Goal: Information Seeking & Learning: Learn about a topic

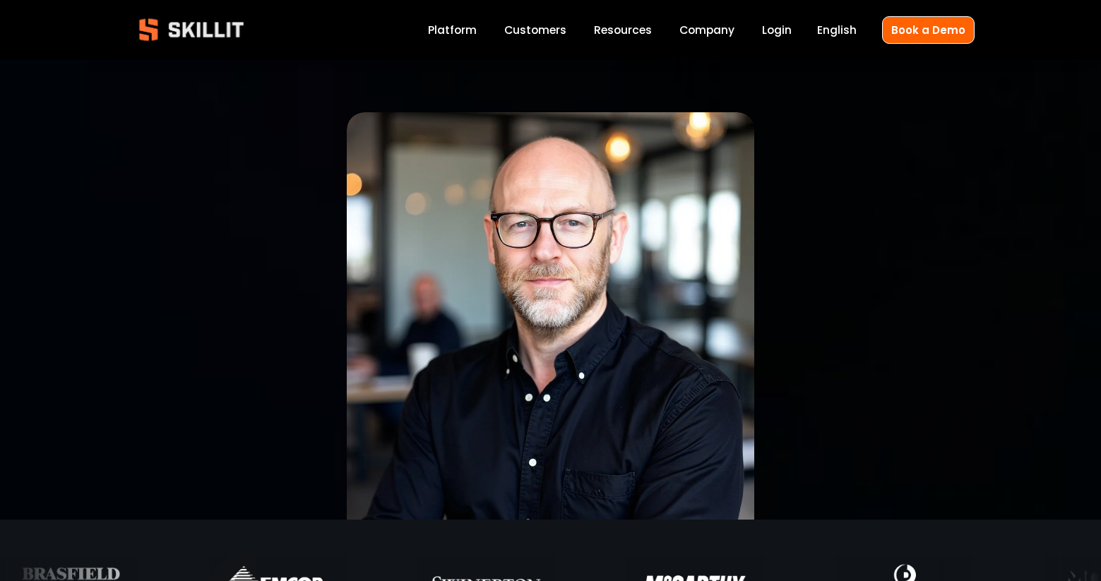
click at [441, 25] on link "Platform" at bounding box center [452, 29] width 49 height 19
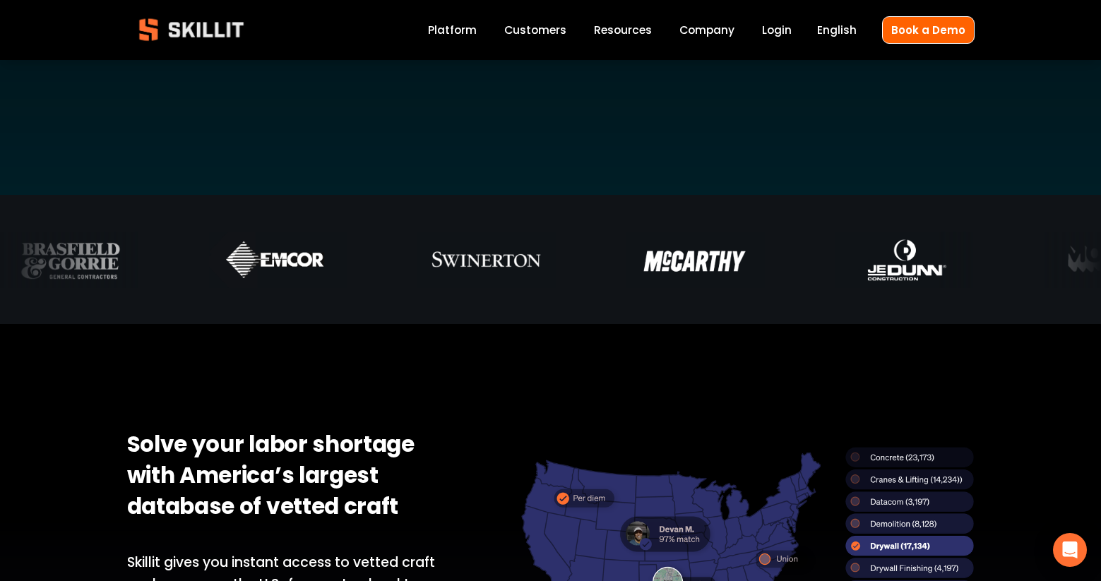
scroll to position [918, 0]
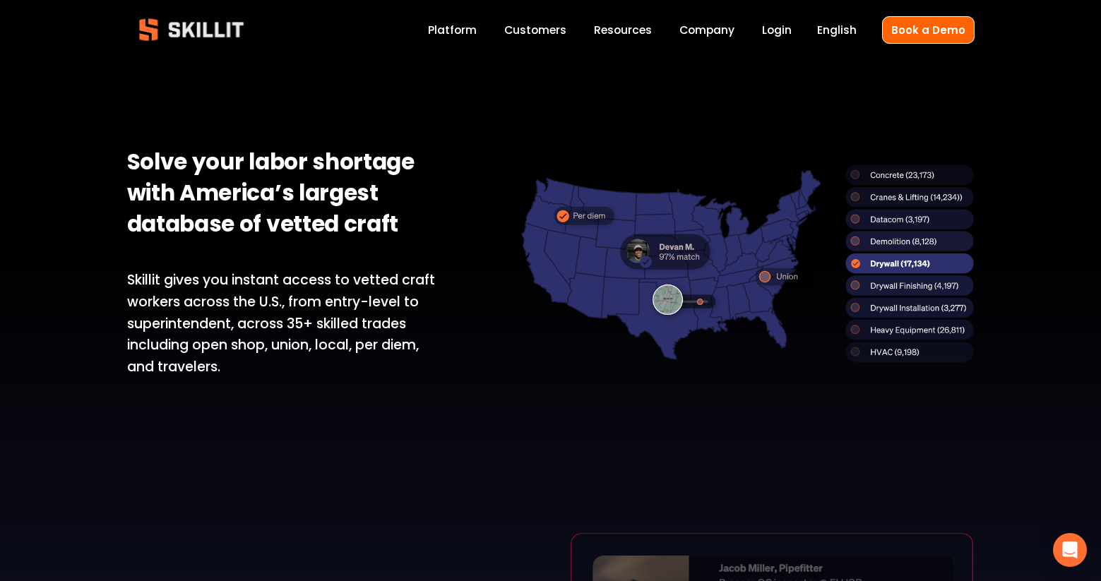
click at [520, 24] on link "Customers" at bounding box center [535, 29] width 62 height 19
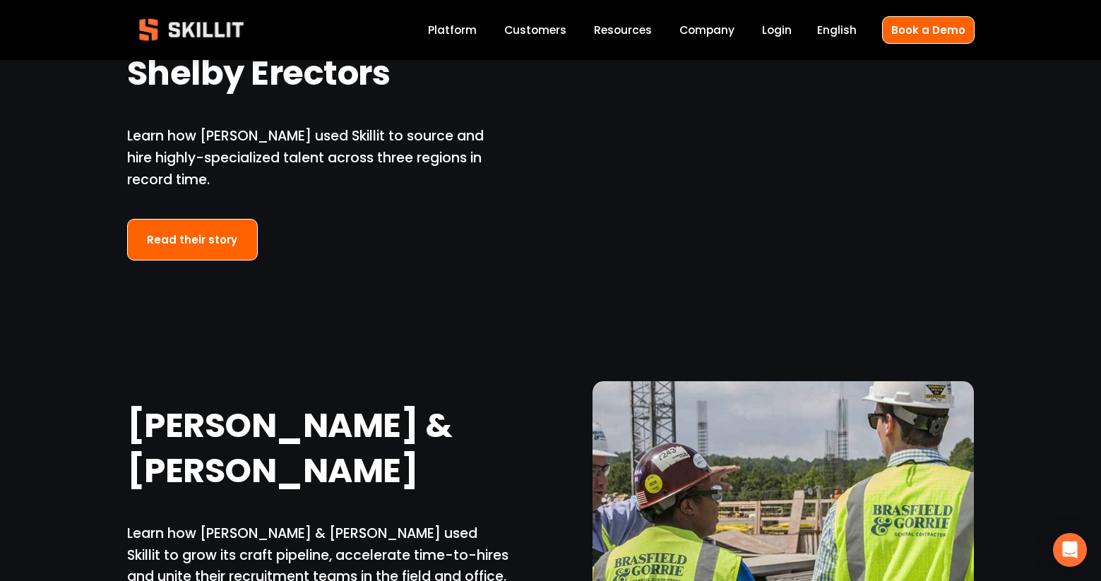
scroll to position [2754, 0]
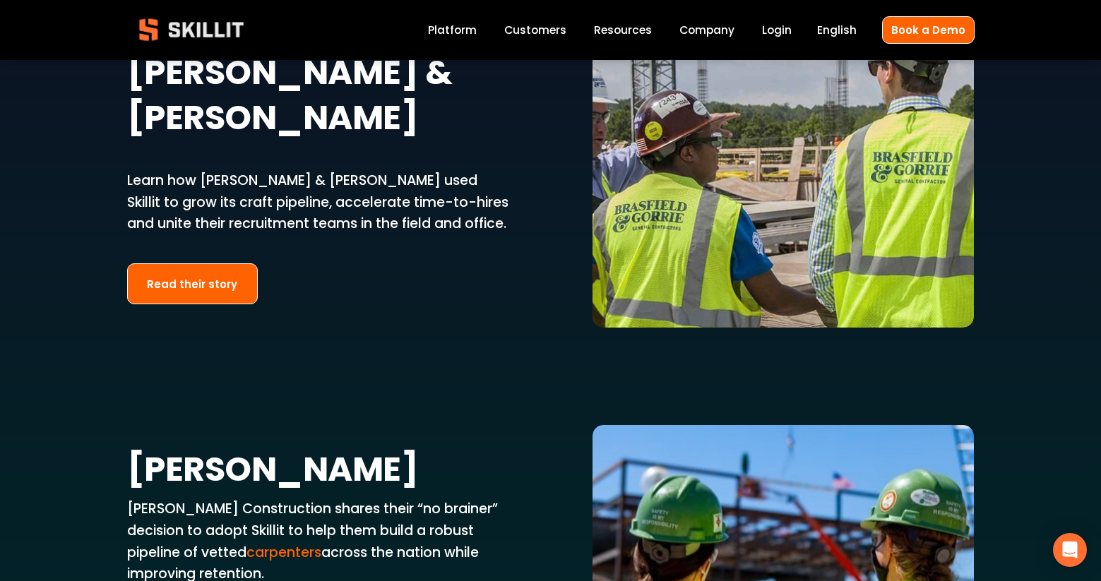
click at [608, 26] on span "Resources" at bounding box center [623, 30] width 58 height 16
click at [0, 0] on link "Labor Insights" at bounding box center [0, 0] width 0 height 0
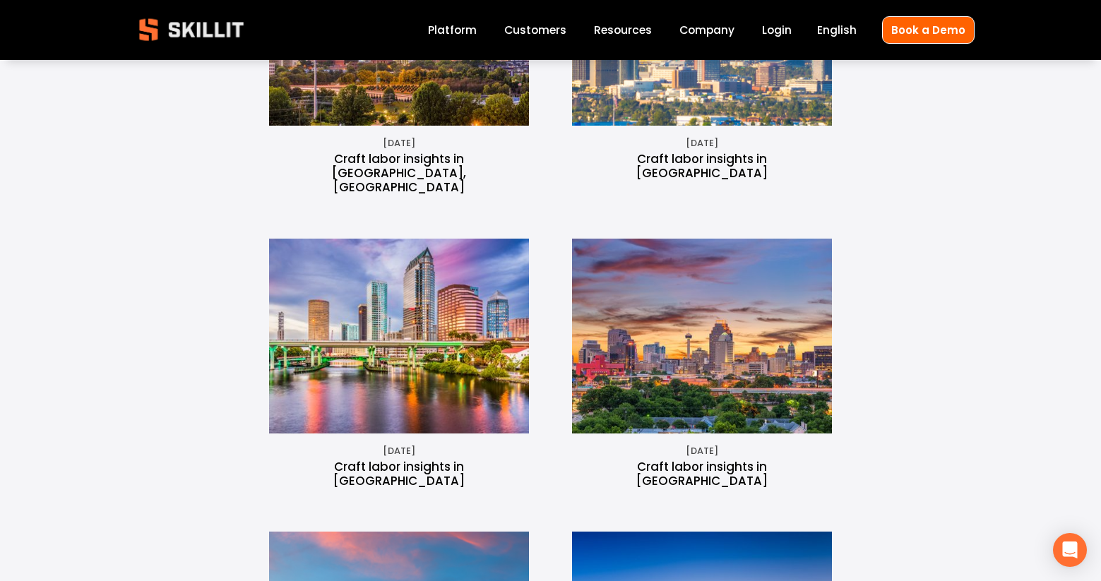
scroll to position [1483, 0]
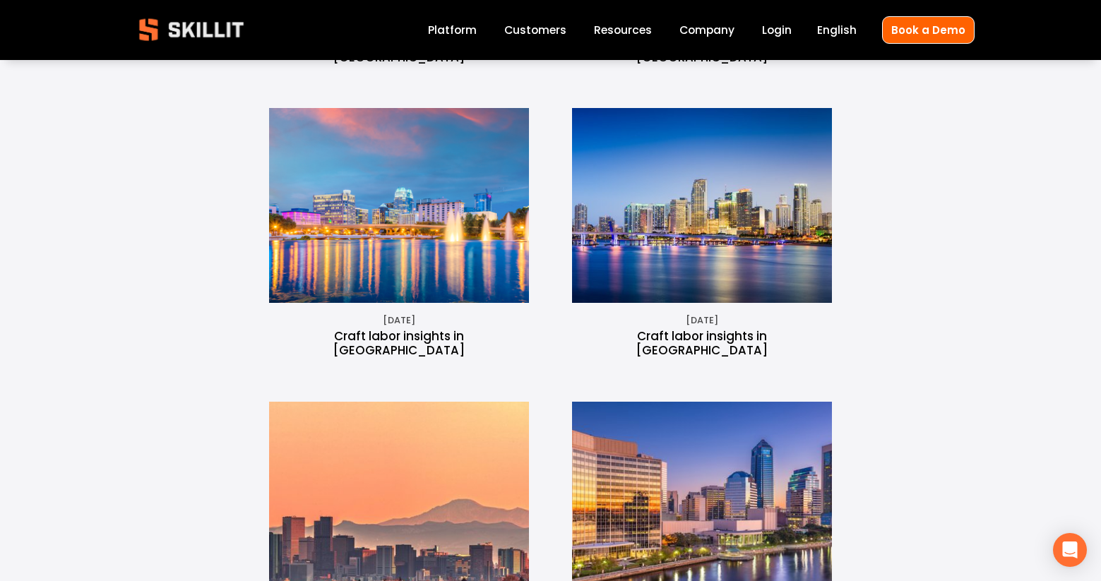
click at [700, 30] on link "Company" at bounding box center [706, 29] width 55 height 19
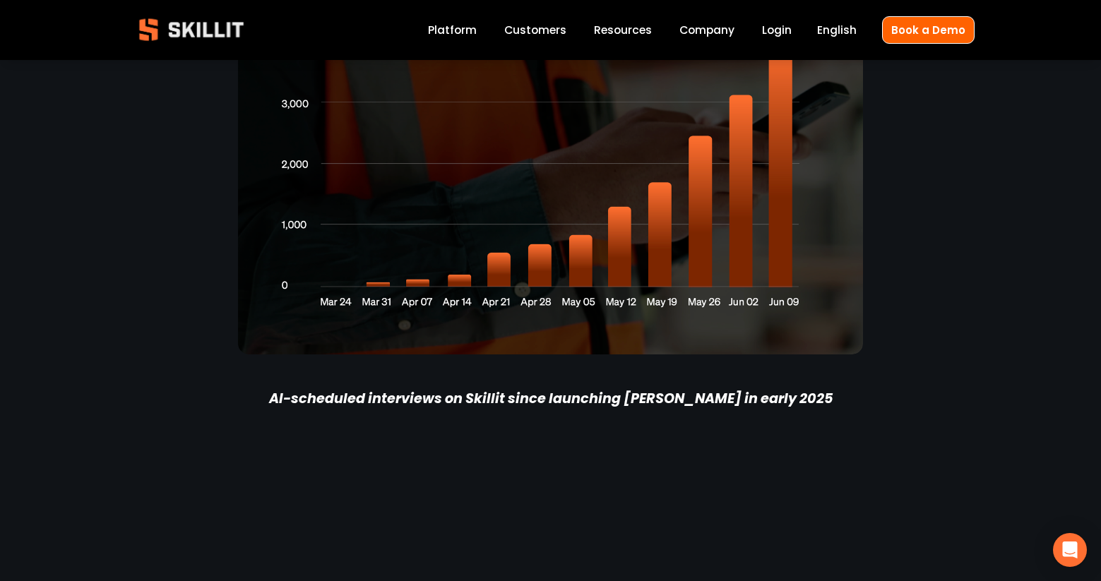
scroll to position [2824, 0]
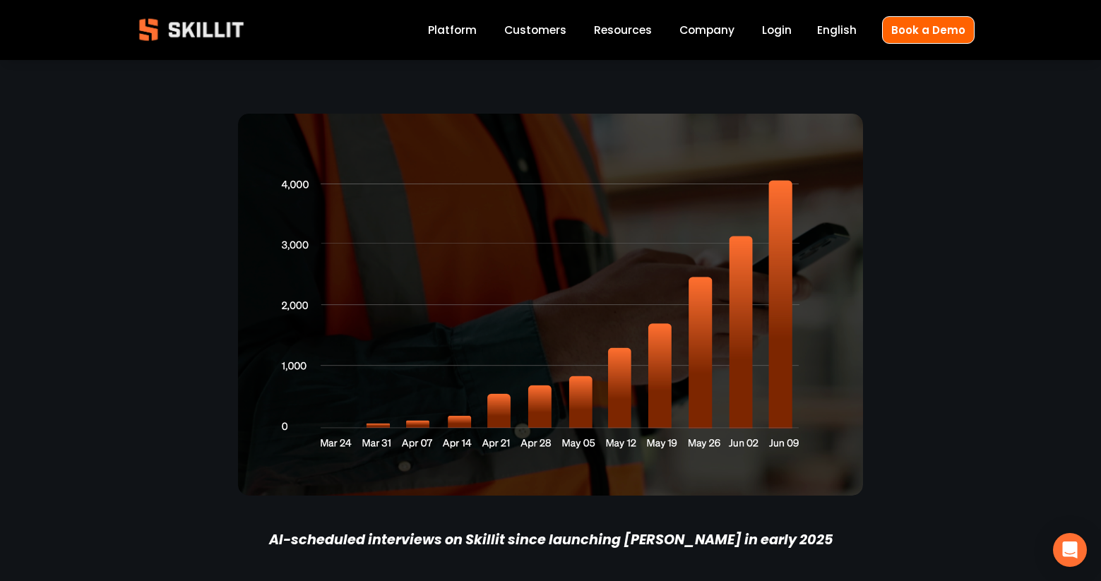
click at [712, 35] on link "Company" at bounding box center [706, 29] width 55 height 19
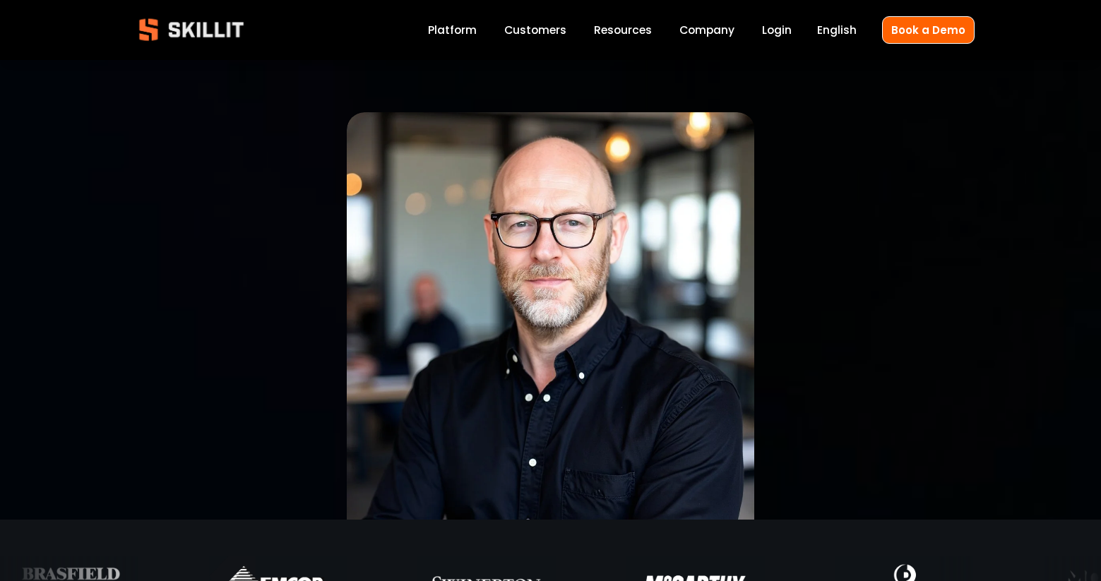
click at [604, 28] on span "Resources" at bounding box center [623, 30] width 58 height 16
click at [0, 0] on link "Labor Insights" at bounding box center [0, 0] width 0 height 0
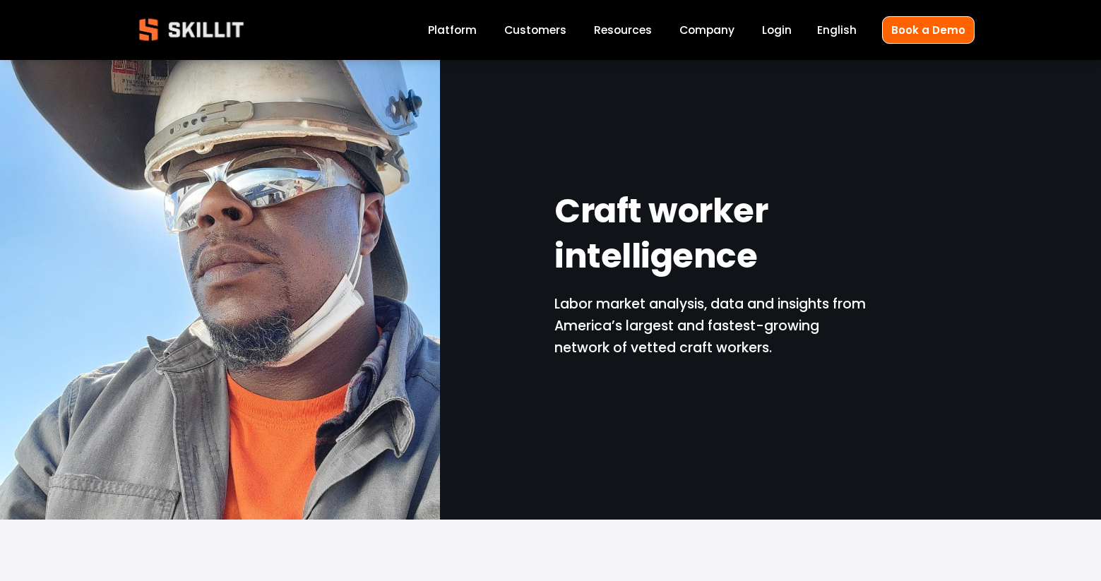
click at [0, 0] on span "Pricing" at bounding box center [0, 0] width 0 height 0
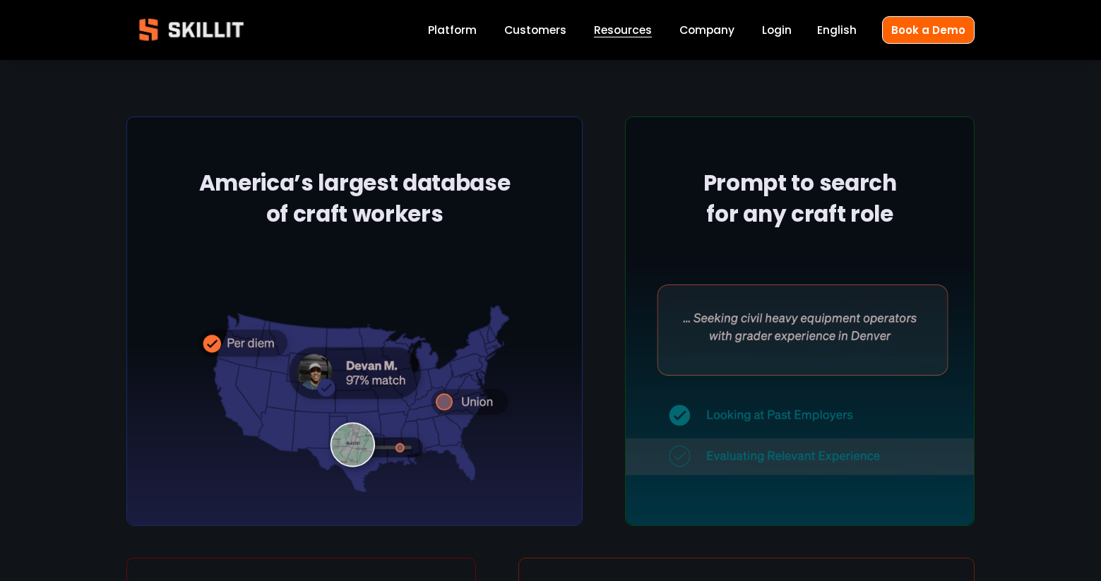
scroll to position [494, 0]
